Goal: Task Accomplishment & Management: Complete application form

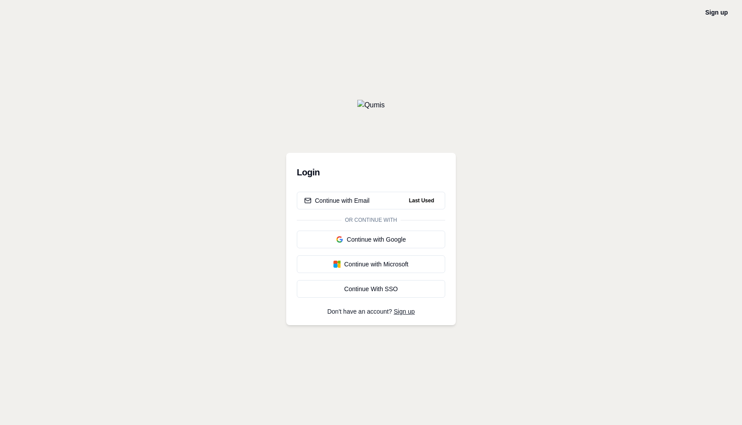
click at [306, 112] on div "Login Continue with Email Last Used Or continue with Continue with Google Conti…" at bounding box center [371, 212] width 170 height 225
click at [372, 200] on button "Continue with Email Last Used" at bounding box center [371, 201] width 148 height 18
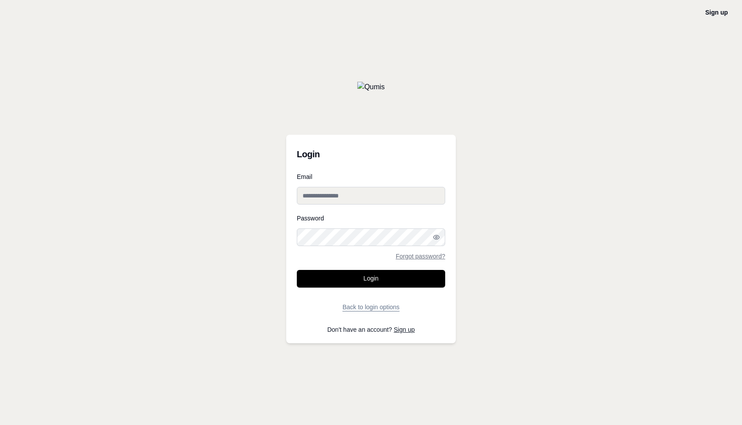
click at [363, 310] on button "Back to login options" at bounding box center [371, 307] width 148 height 18
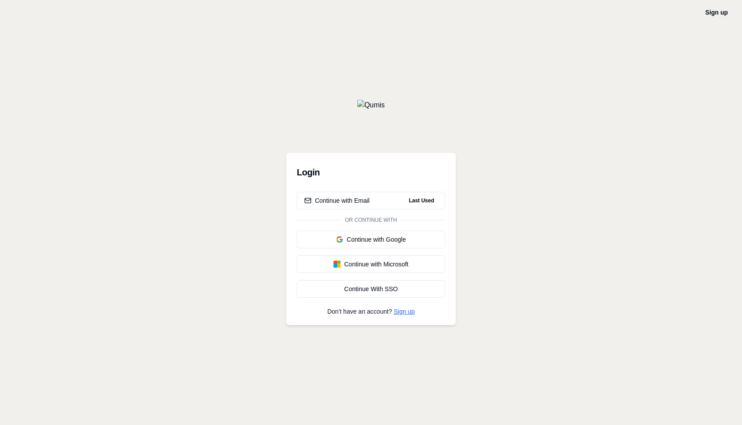
click at [401, 310] on link "Sign up" at bounding box center [404, 311] width 21 height 7
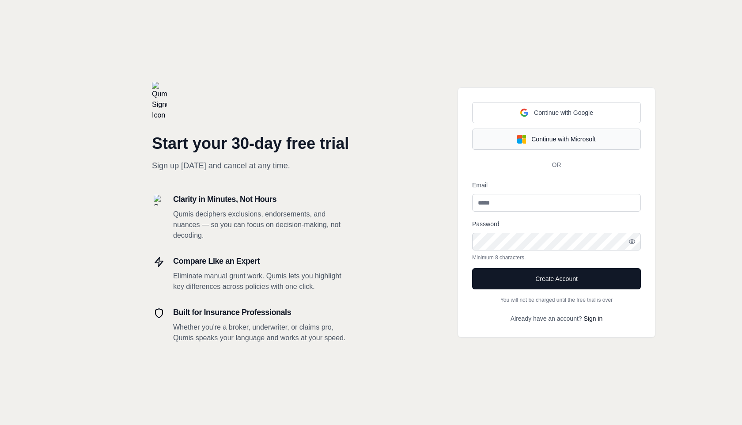
click at [543, 138] on div "Continue with Microsoft" at bounding box center [556, 139] width 79 height 9
